Goal: Information Seeking & Learning: Learn about a topic

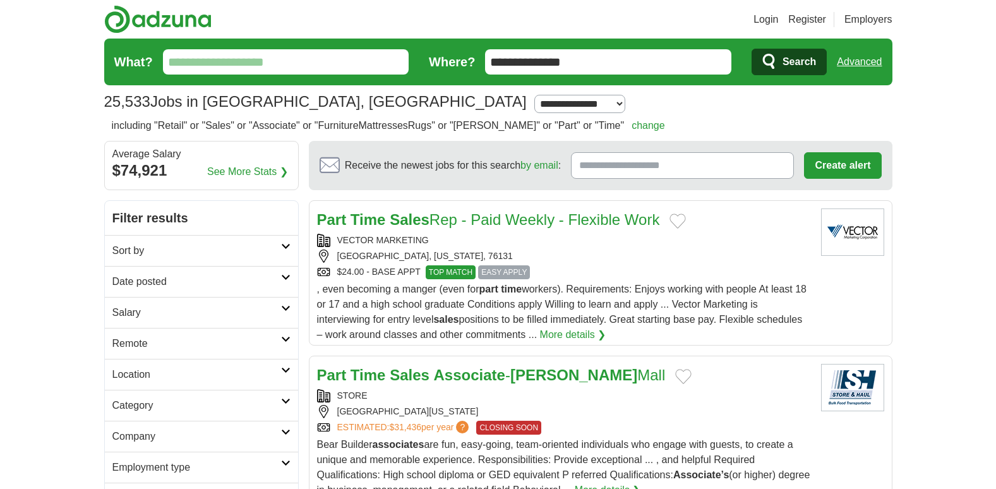
click at [282, 67] on input "What?" at bounding box center [286, 61] width 246 height 25
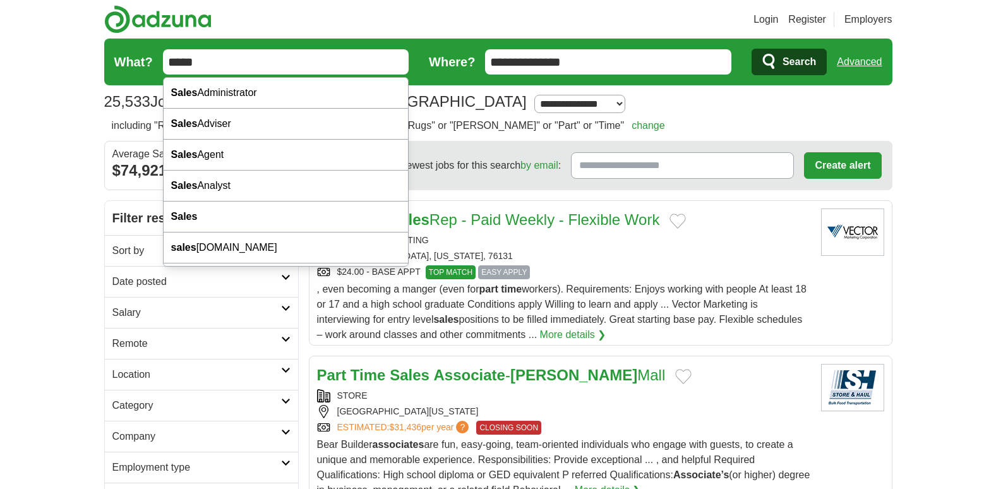
type input "*****"
click at [790, 56] on span "Search" at bounding box center [798, 61] width 33 height 25
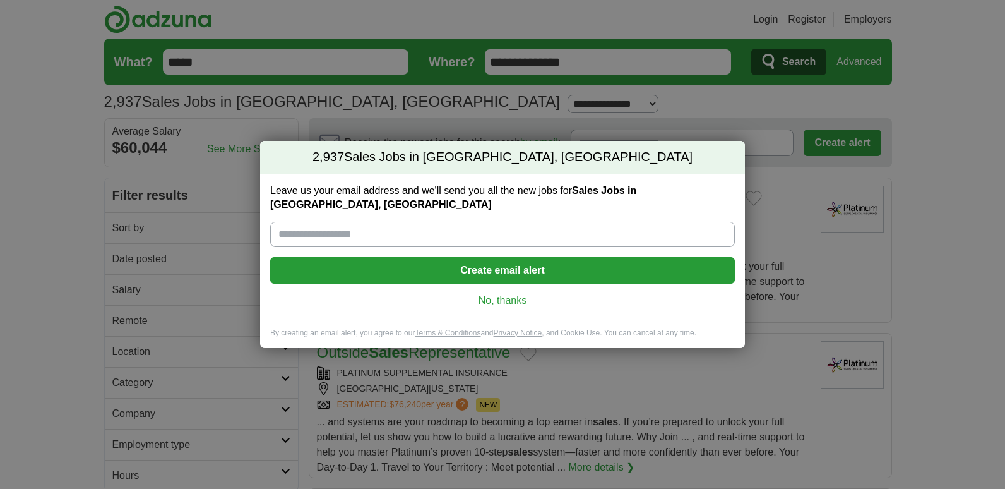
click at [509, 294] on link "No, thanks" at bounding box center [502, 301] width 444 height 14
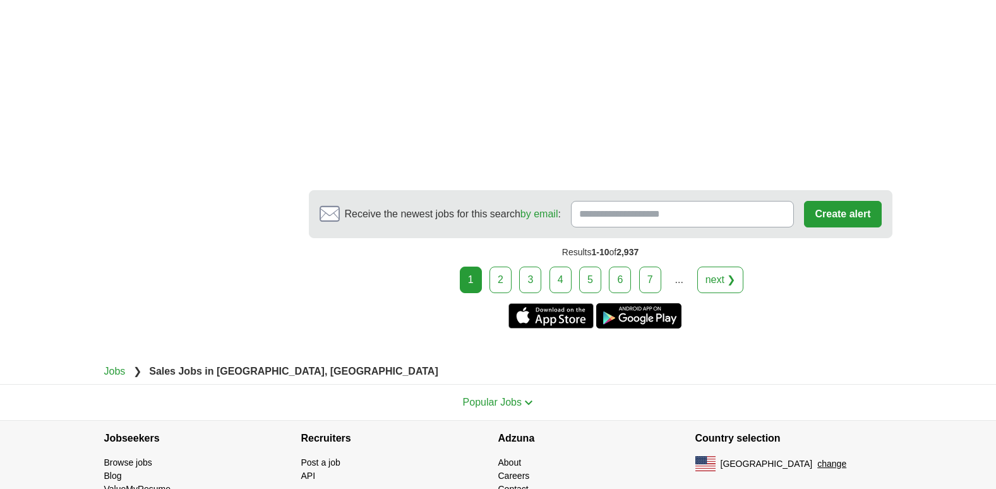
scroll to position [2416, 0]
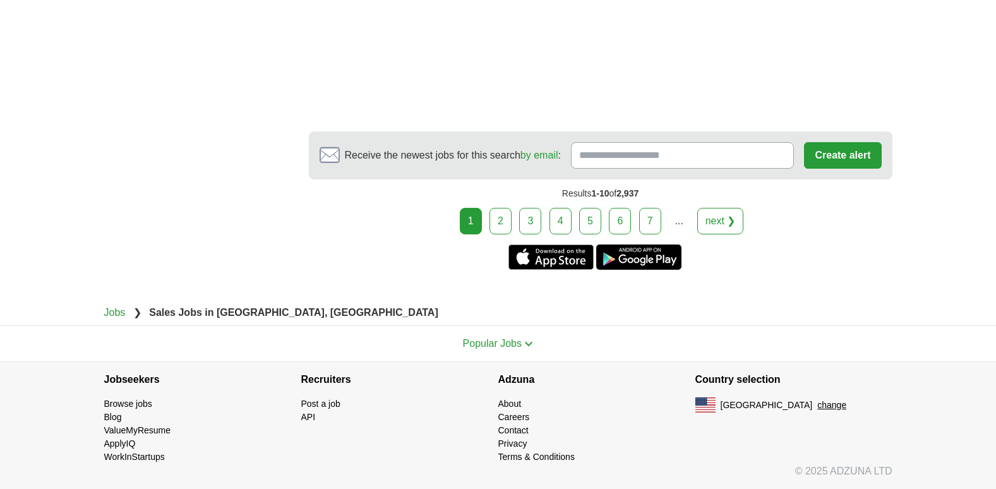
click at [500, 219] on link "2" at bounding box center [500, 221] width 22 height 27
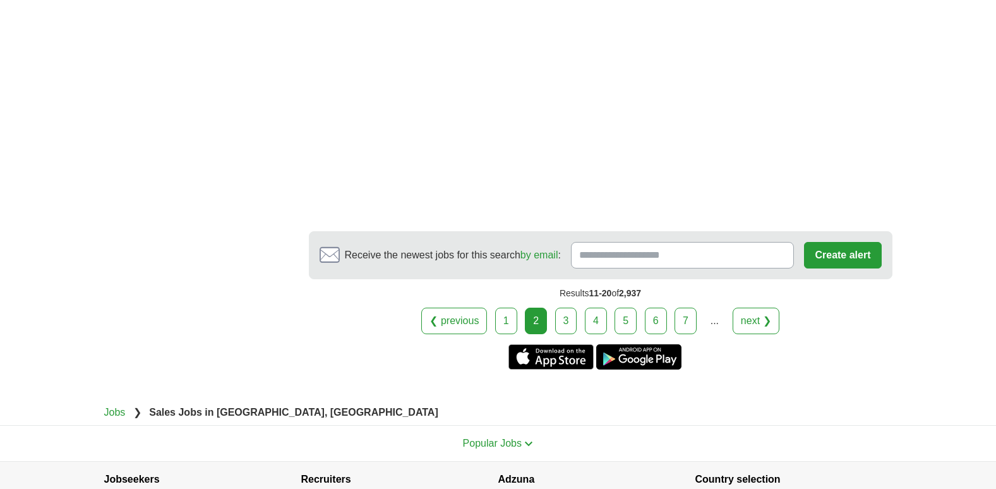
scroll to position [2407, 0]
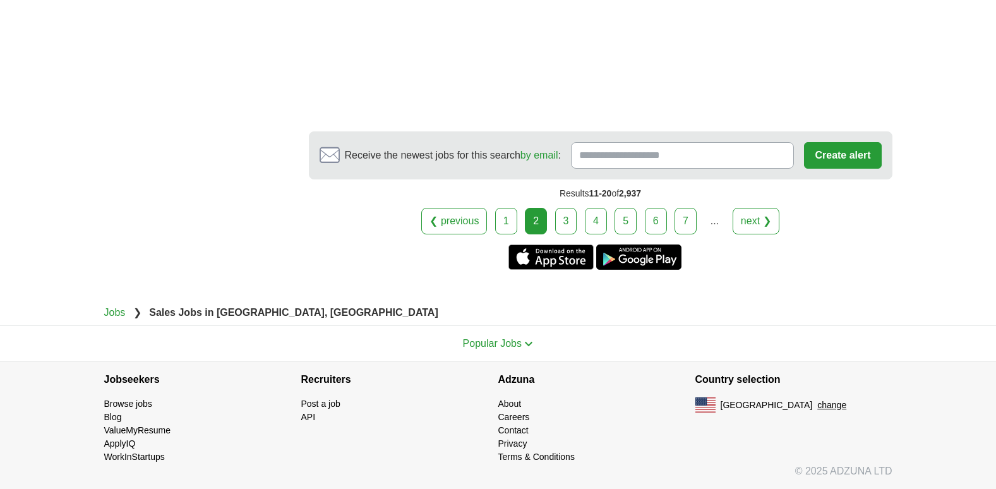
click at [565, 219] on link "3" at bounding box center [566, 221] width 22 height 27
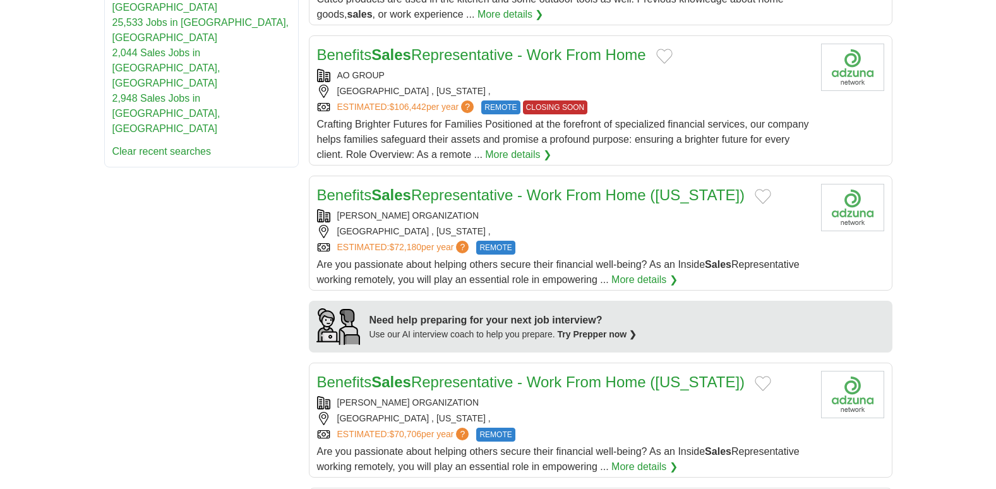
scroll to position [817, 0]
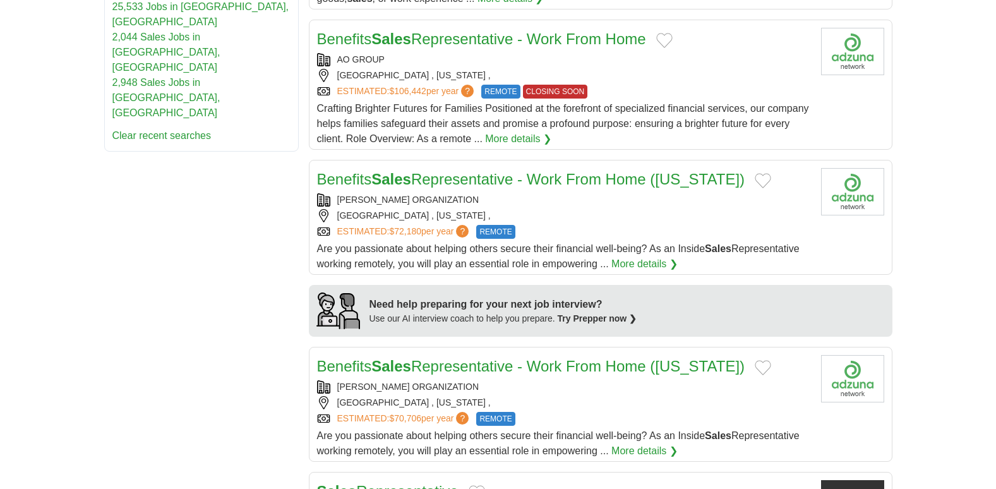
click at [384, 74] on div "[GEOGRAPHIC_DATA] , [US_STATE] ," at bounding box center [564, 75] width 494 height 13
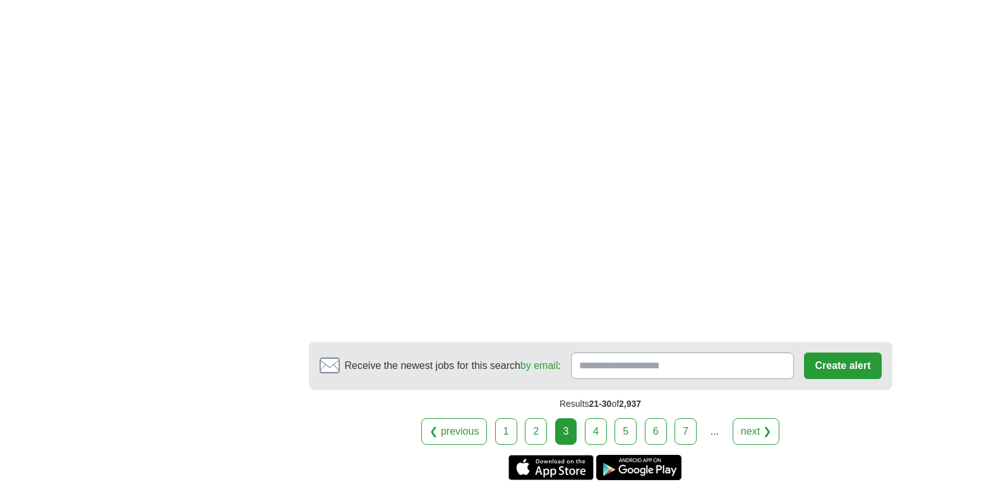
scroll to position [2114, 0]
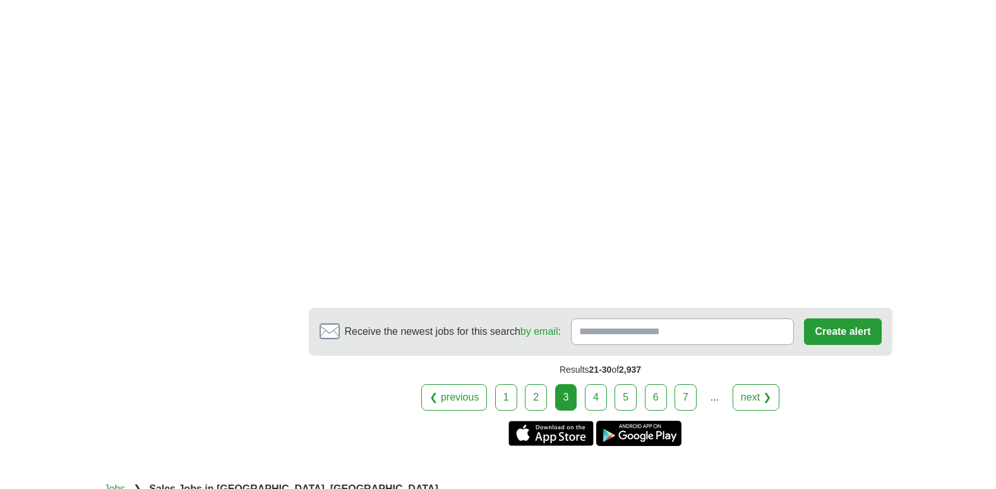
click at [591, 384] on link "4" at bounding box center [596, 397] width 22 height 27
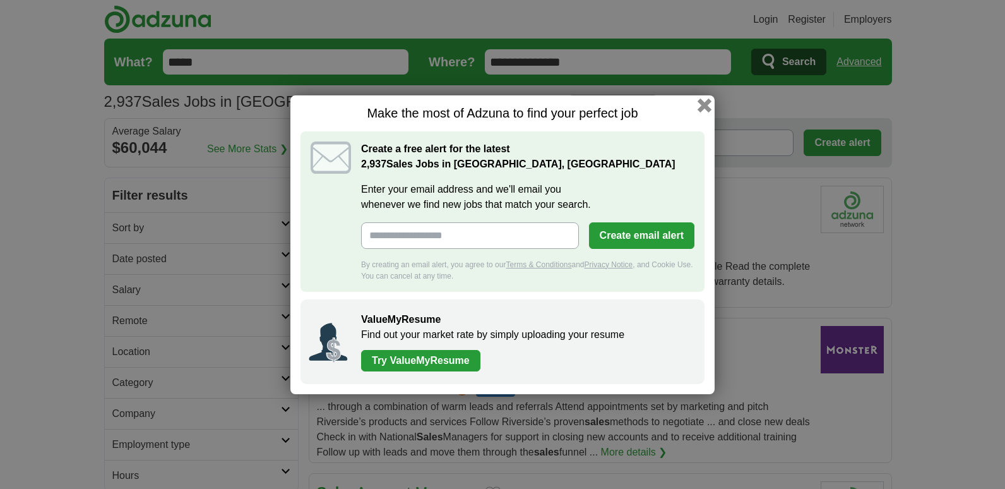
click at [703, 104] on button "button" at bounding box center [705, 105] width 14 height 14
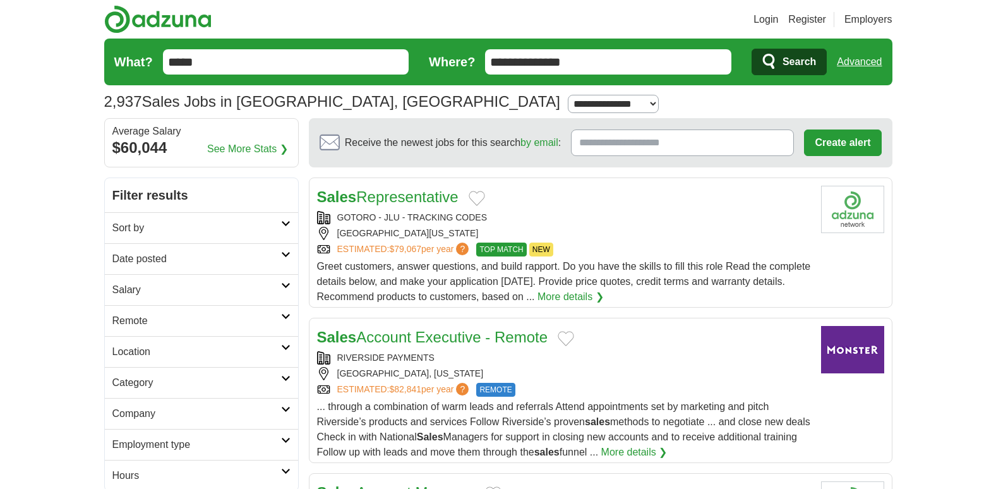
click at [393, 210] on div "Sales Representative GOTORO - JLU - TRACKING CODES [GEOGRAPHIC_DATA], [US_STATE…" at bounding box center [564, 245] width 494 height 119
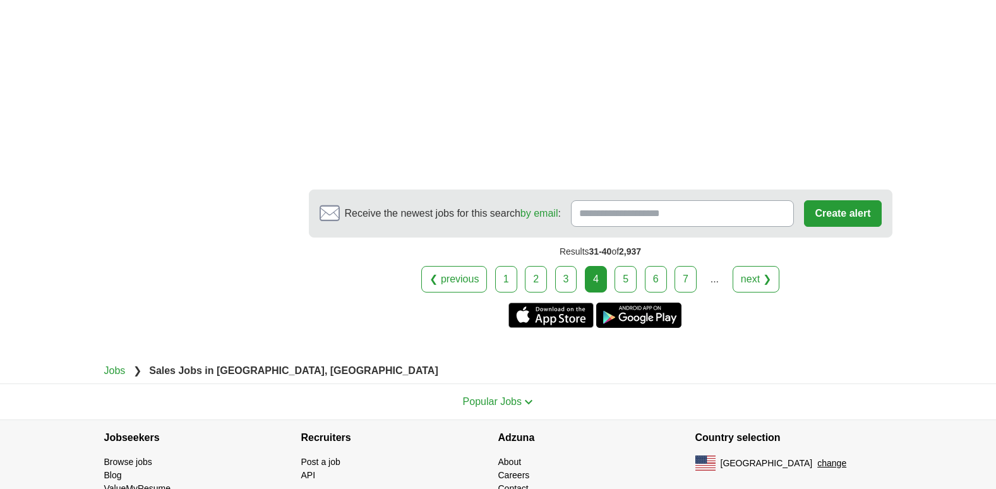
scroll to position [2332, 0]
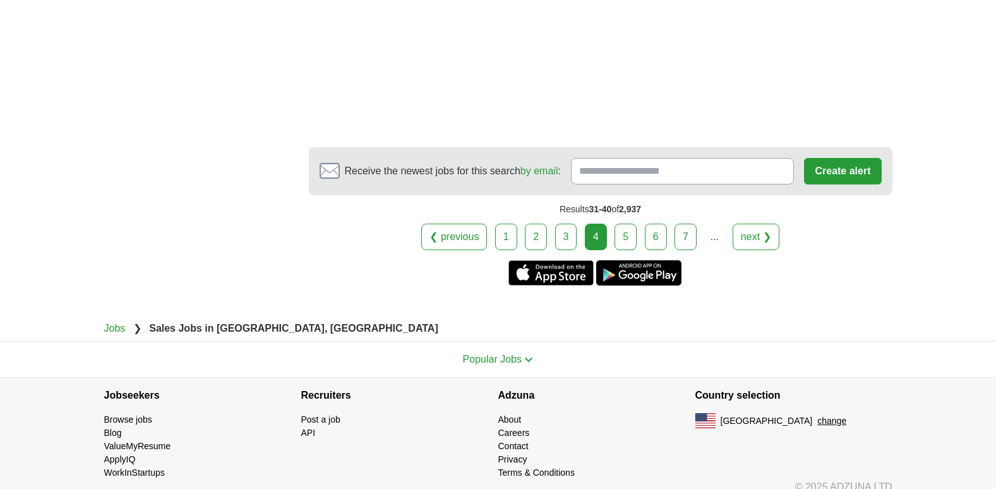
click at [623, 235] on link "5" at bounding box center [625, 236] width 22 height 27
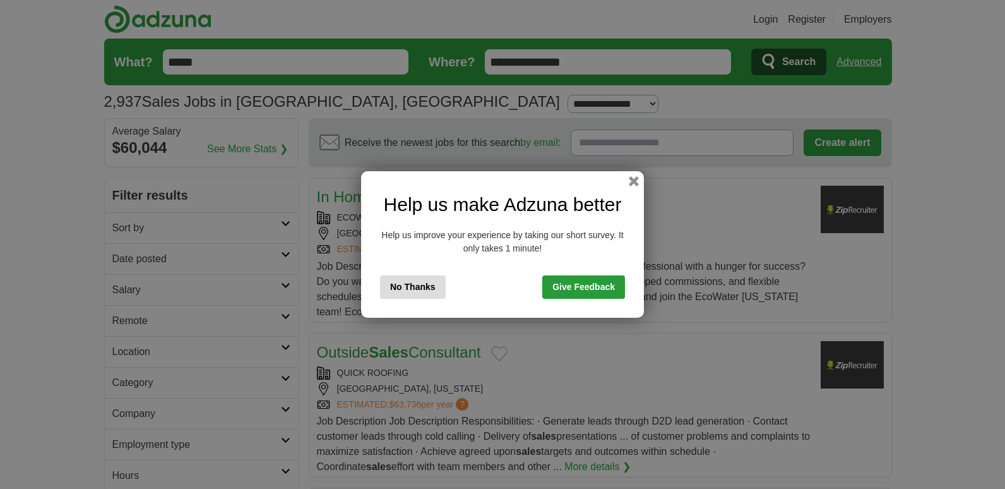
click at [414, 286] on button "No Thanks" at bounding box center [413, 286] width 66 height 23
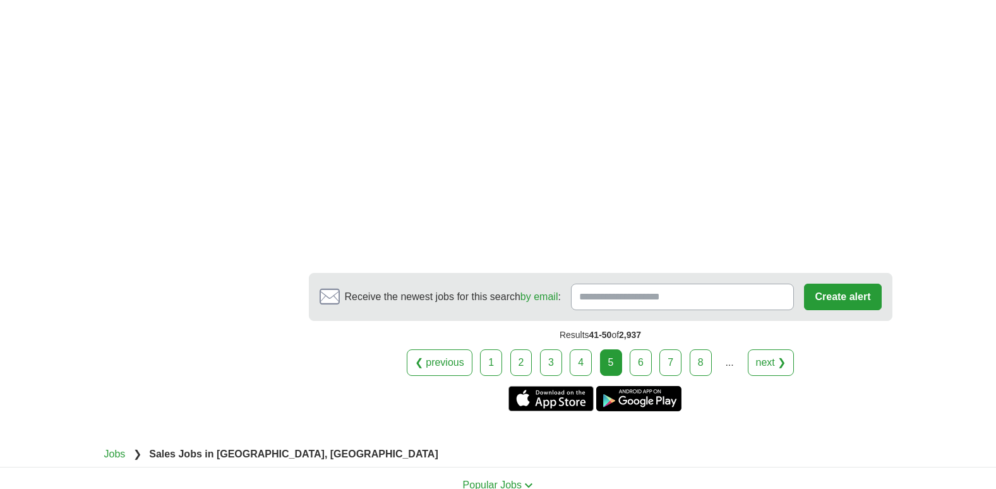
scroll to position [2206, 0]
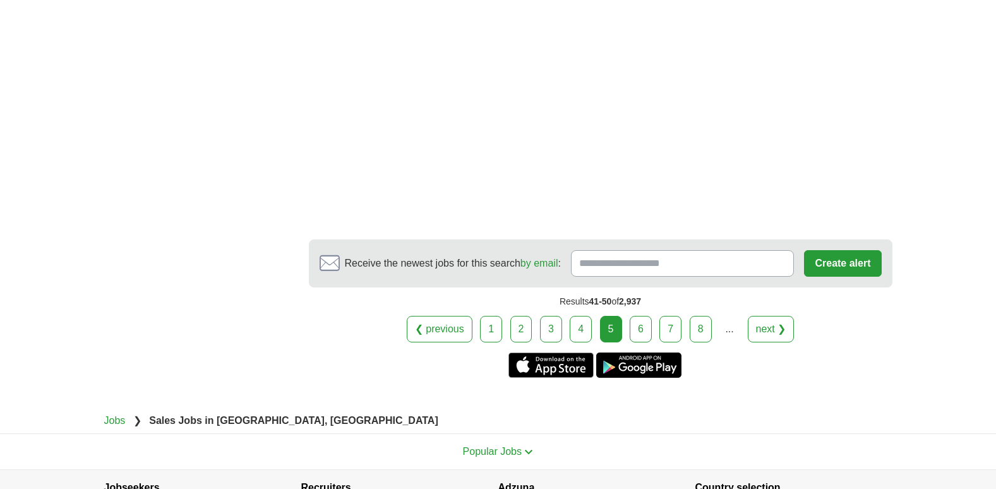
click at [638, 322] on link "6" at bounding box center [640, 329] width 22 height 27
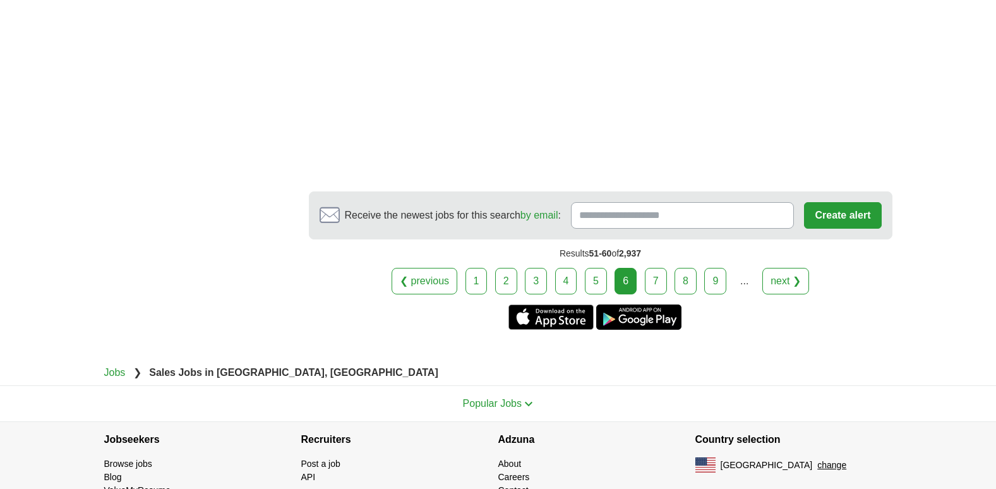
scroll to position [1876, 0]
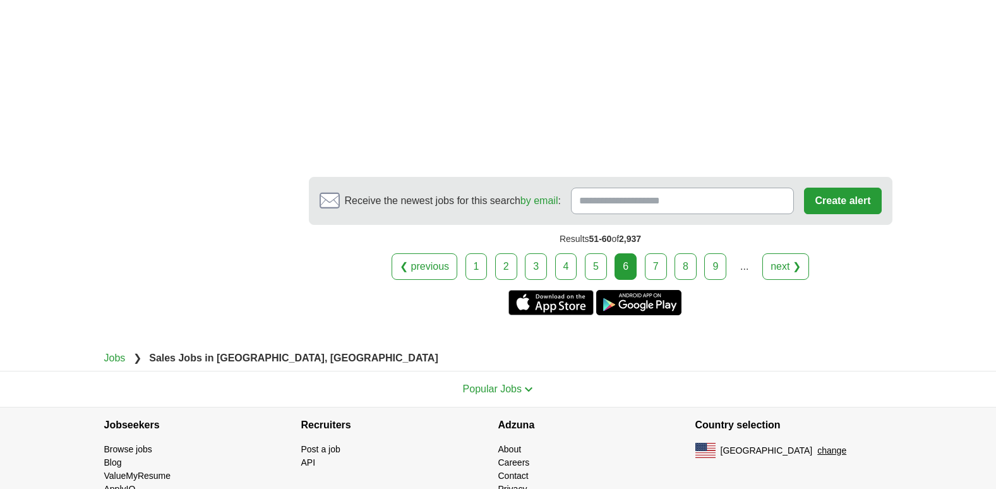
click at [652, 253] on link "7" at bounding box center [656, 266] width 22 height 27
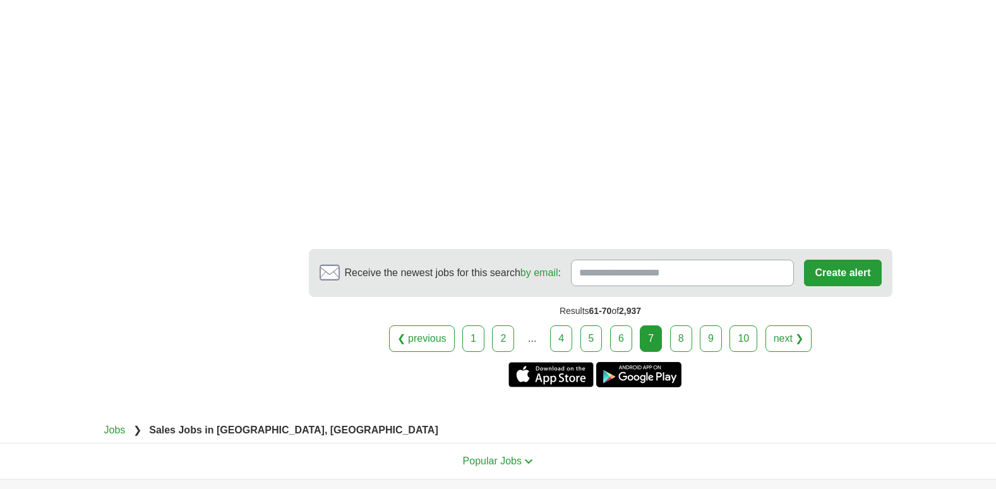
scroll to position [2282, 0]
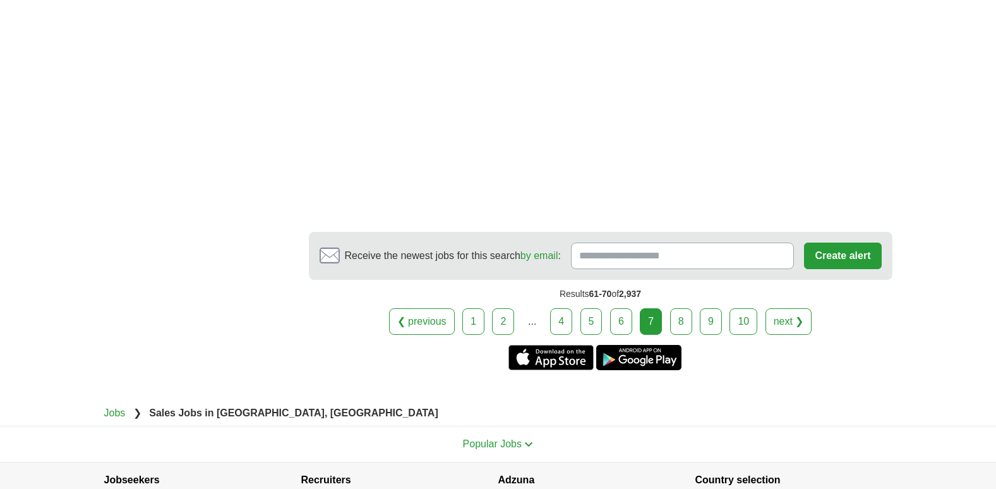
click at [680, 308] on link "8" at bounding box center [681, 321] width 22 height 27
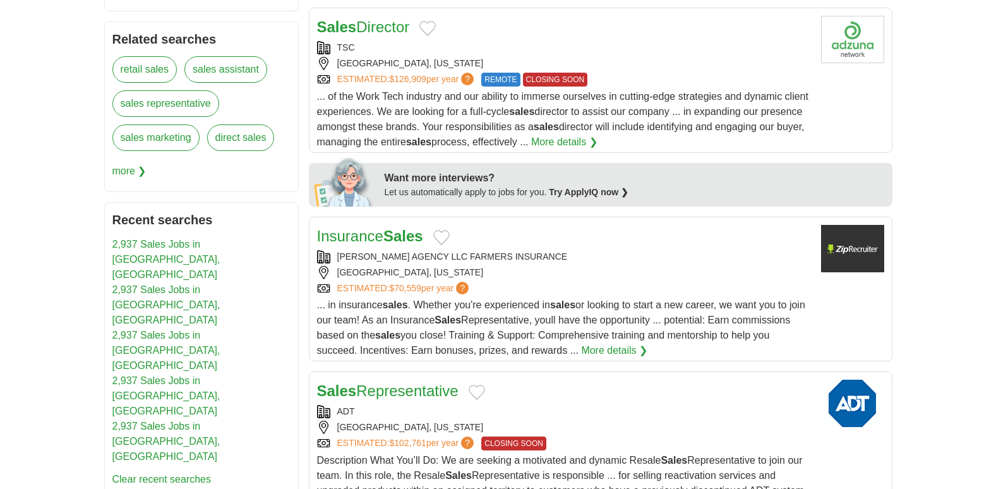
scroll to position [489, 0]
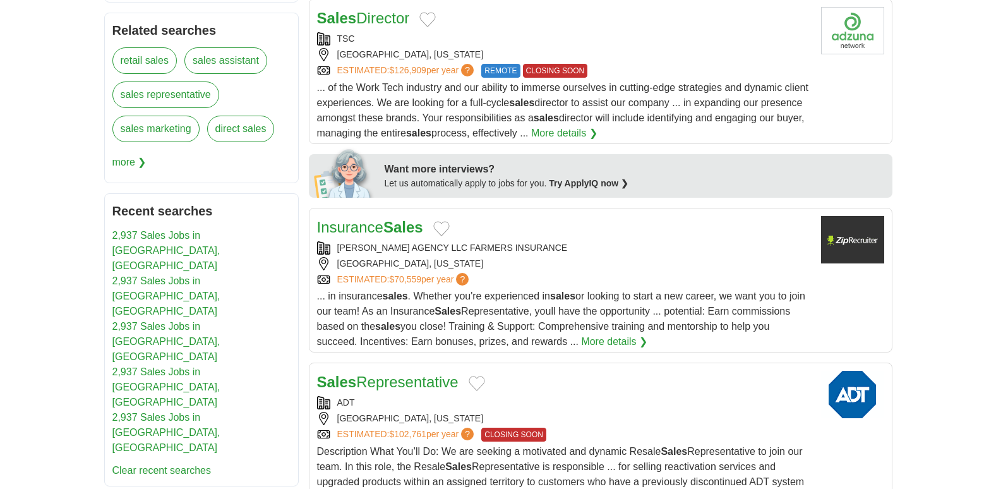
click at [354, 14] on strong "Sales" at bounding box center [337, 17] width 40 height 17
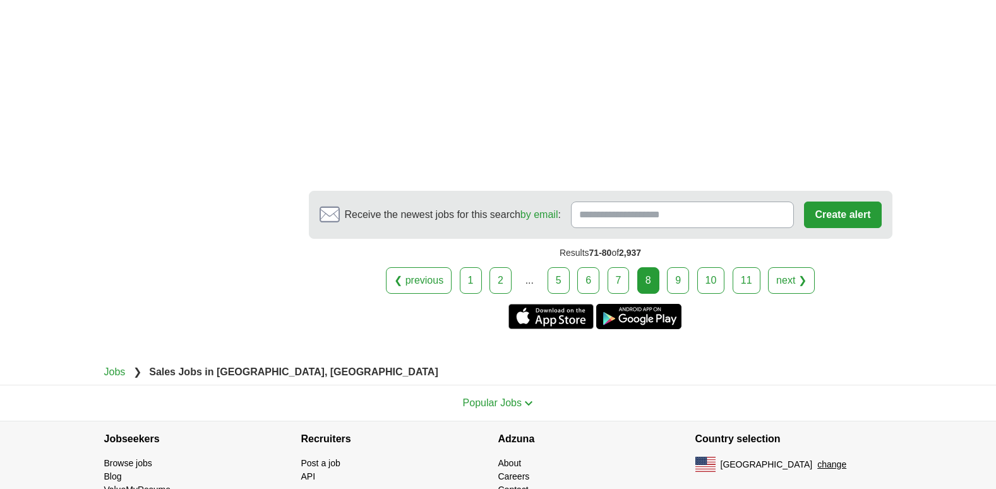
scroll to position [2308, 0]
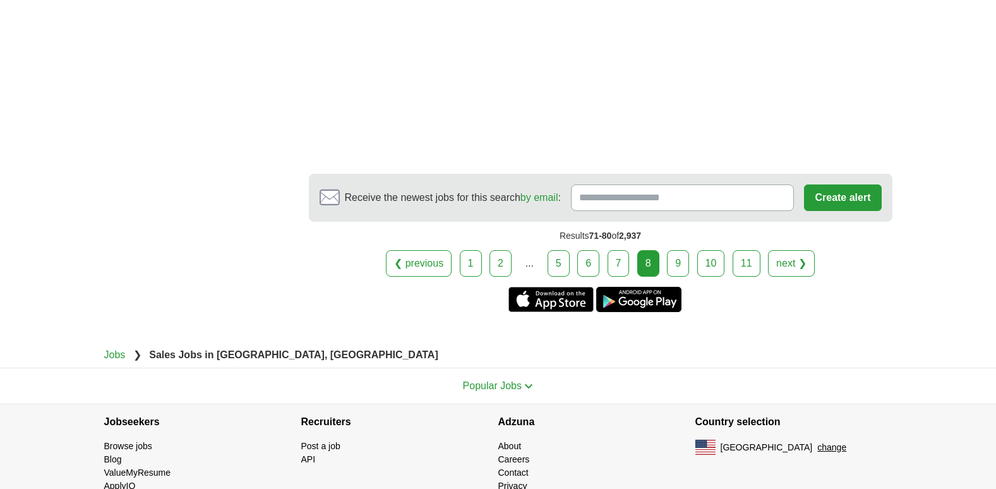
click at [677, 256] on link "9" at bounding box center [678, 263] width 22 height 27
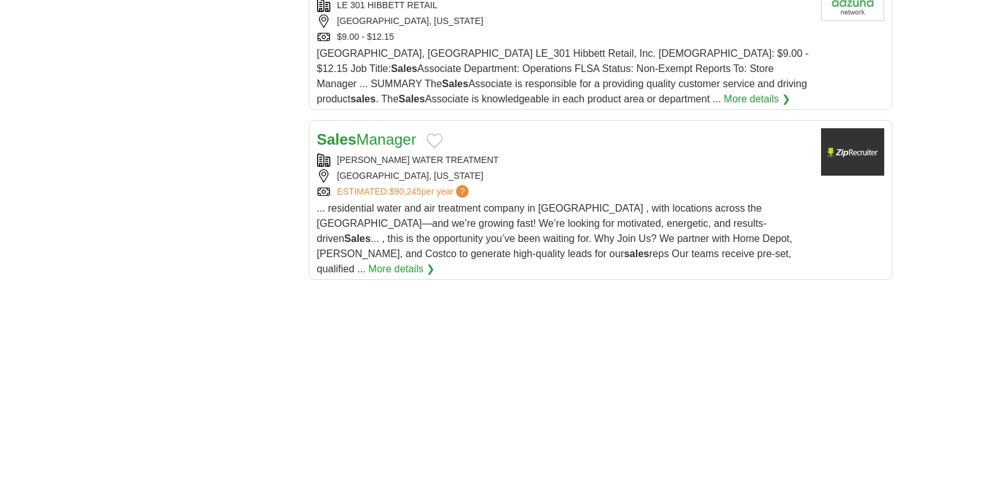
scroll to position [1676, 0]
